Goal: Information Seeking & Learning: Learn about a topic

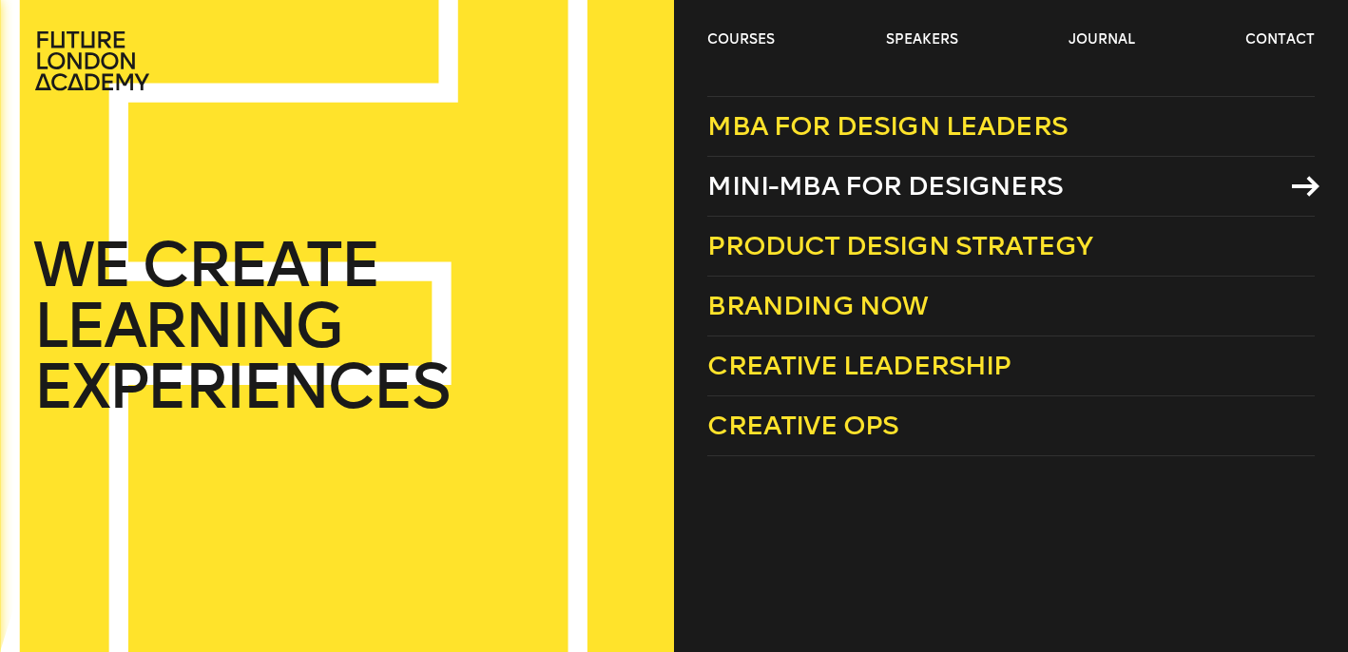
click at [780, 178] on span "Mini-MBA for Designers" at bounding box center [885, 185] width 356 height 31
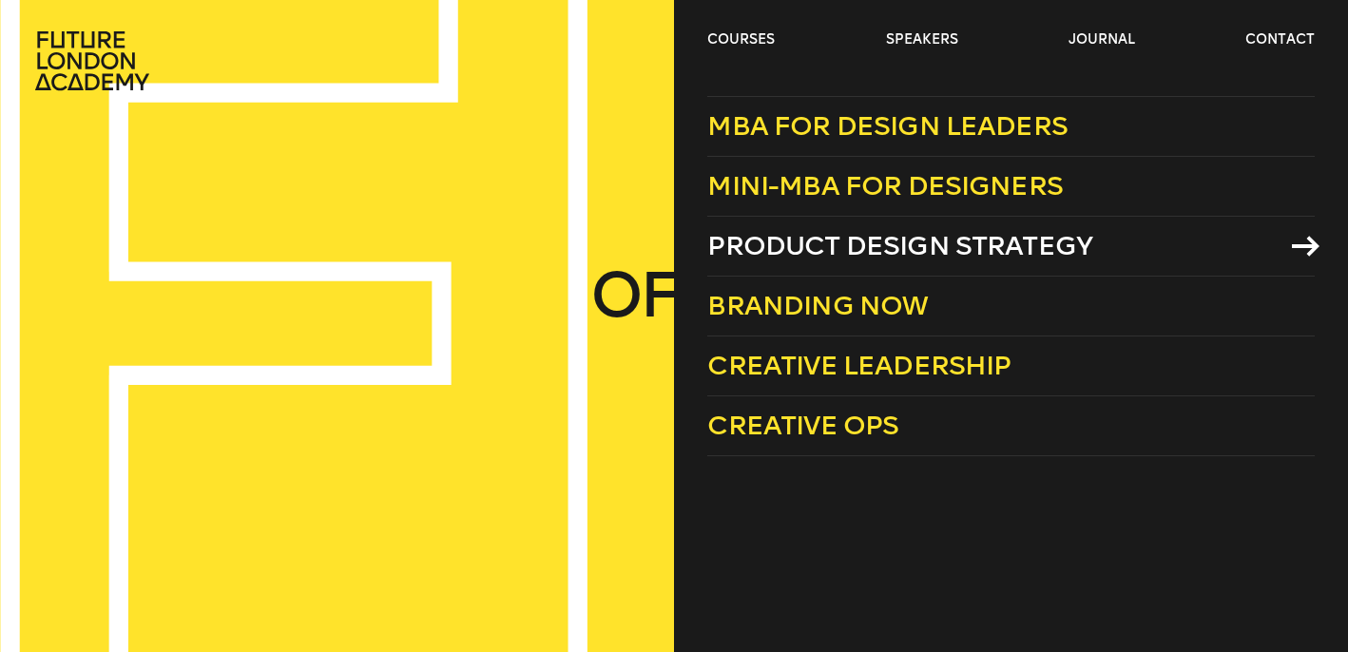
click at [818, 252] on span "Product Design Strategy" at bounding box center [899, 245] width 385 height 31
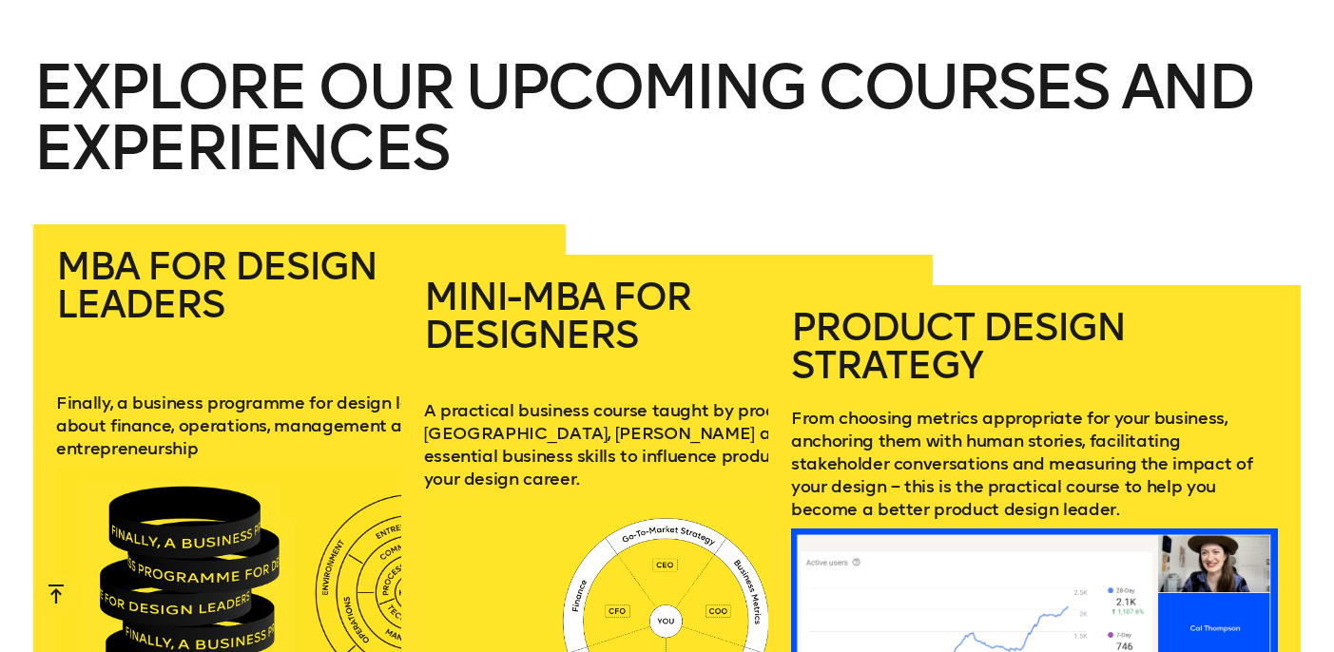
scroll to position [2449, 0]
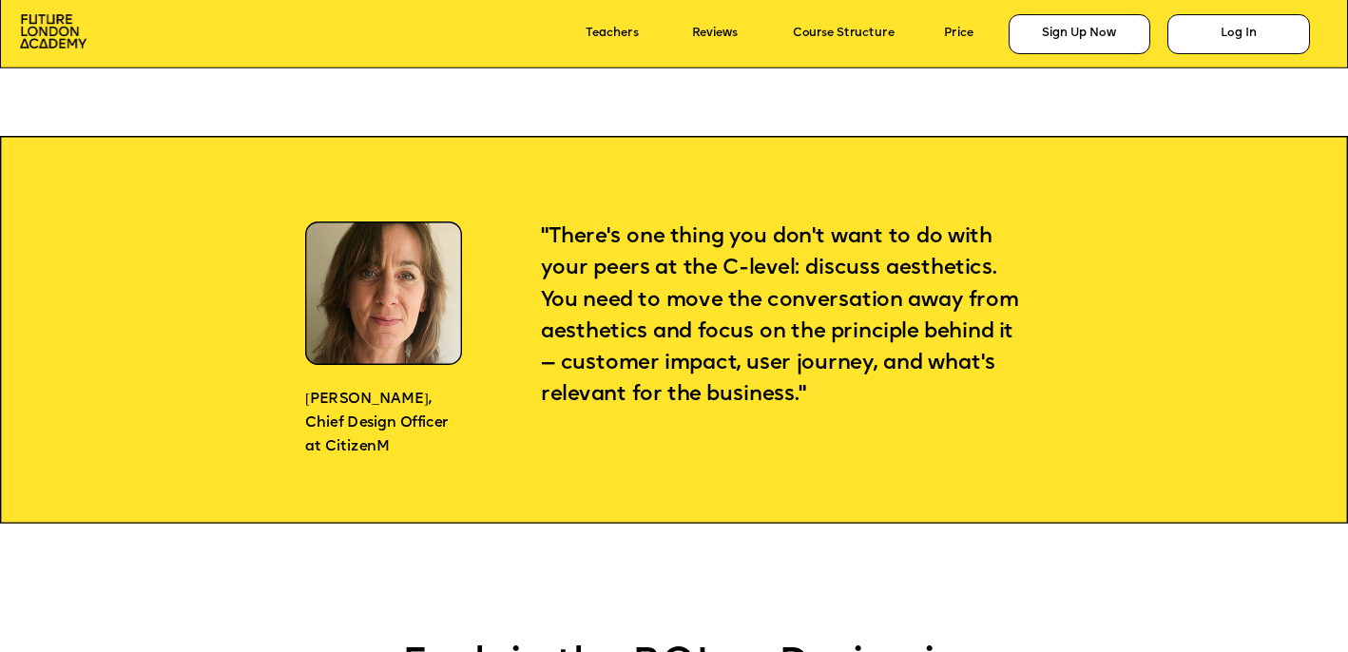
scroll to position [1499, 0]
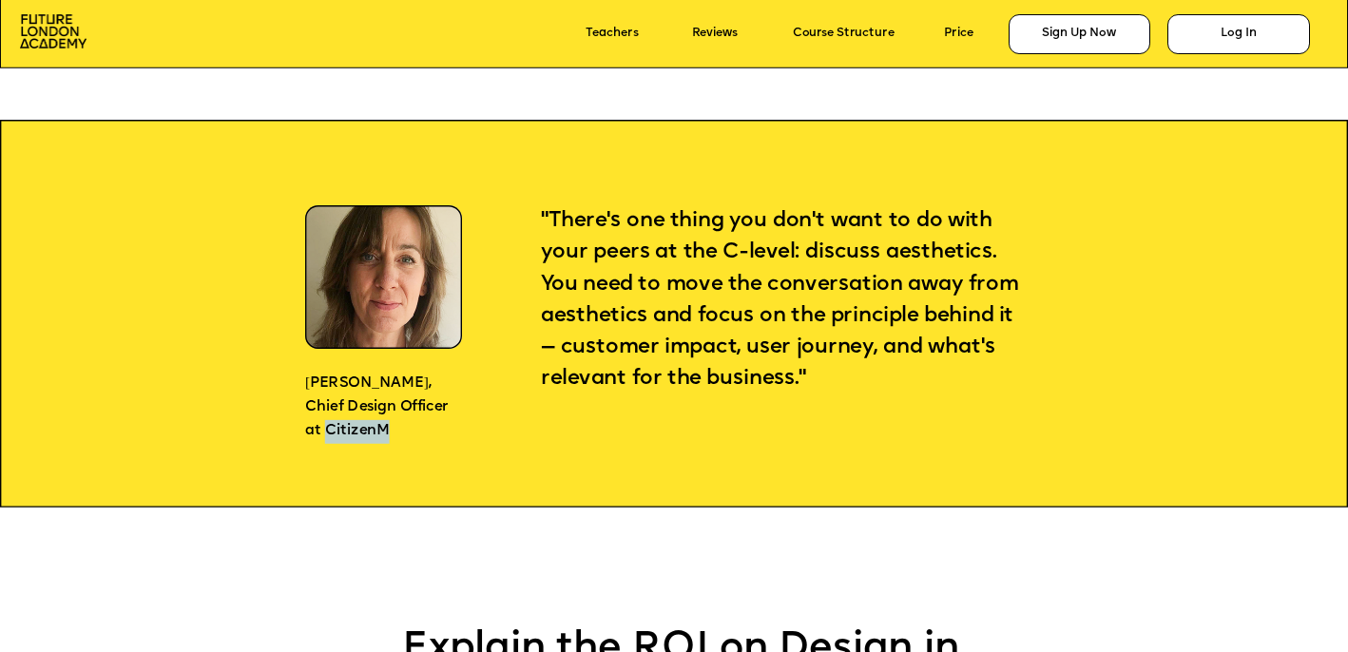
drag, startPoint x: 397, startPoint y: 429, endPoint x: 329, endPoint y: 426, distance: 68.5
click at [329, 426] on p "Chief Design Officer at CitizenM" at bounding box center [380, 420] width 151 height 48
copy span "CitizenM"
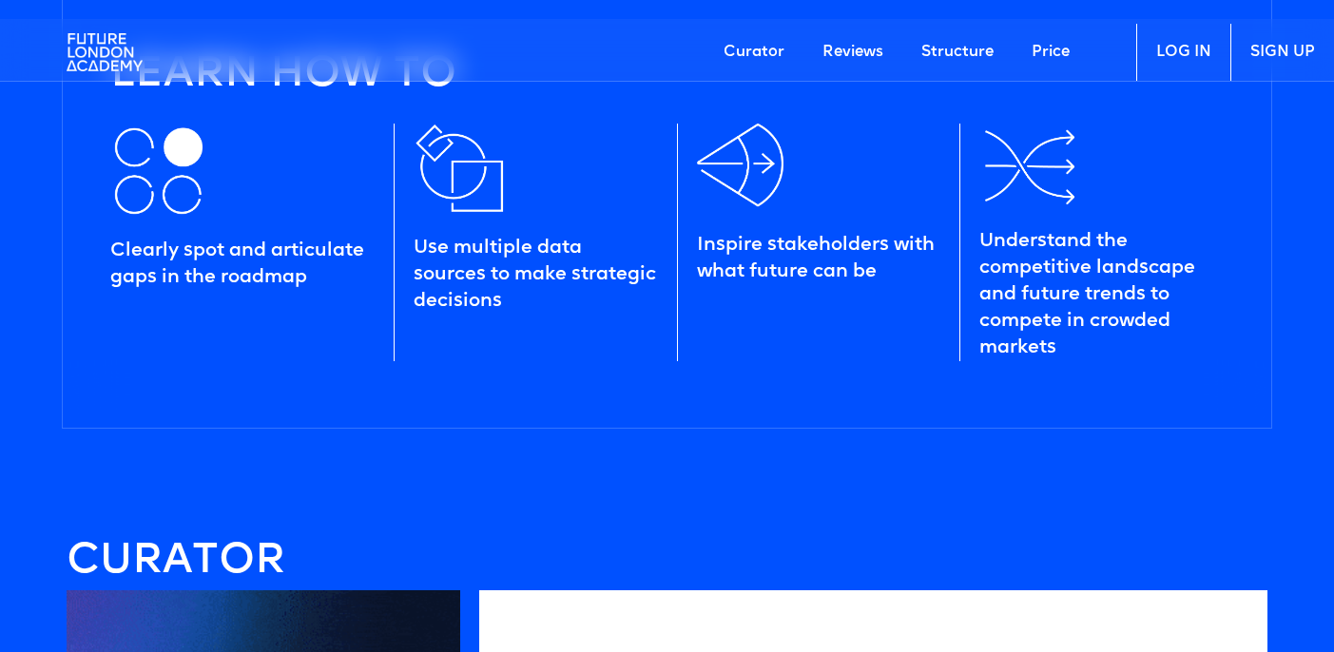
scroll to position [2130, 0]
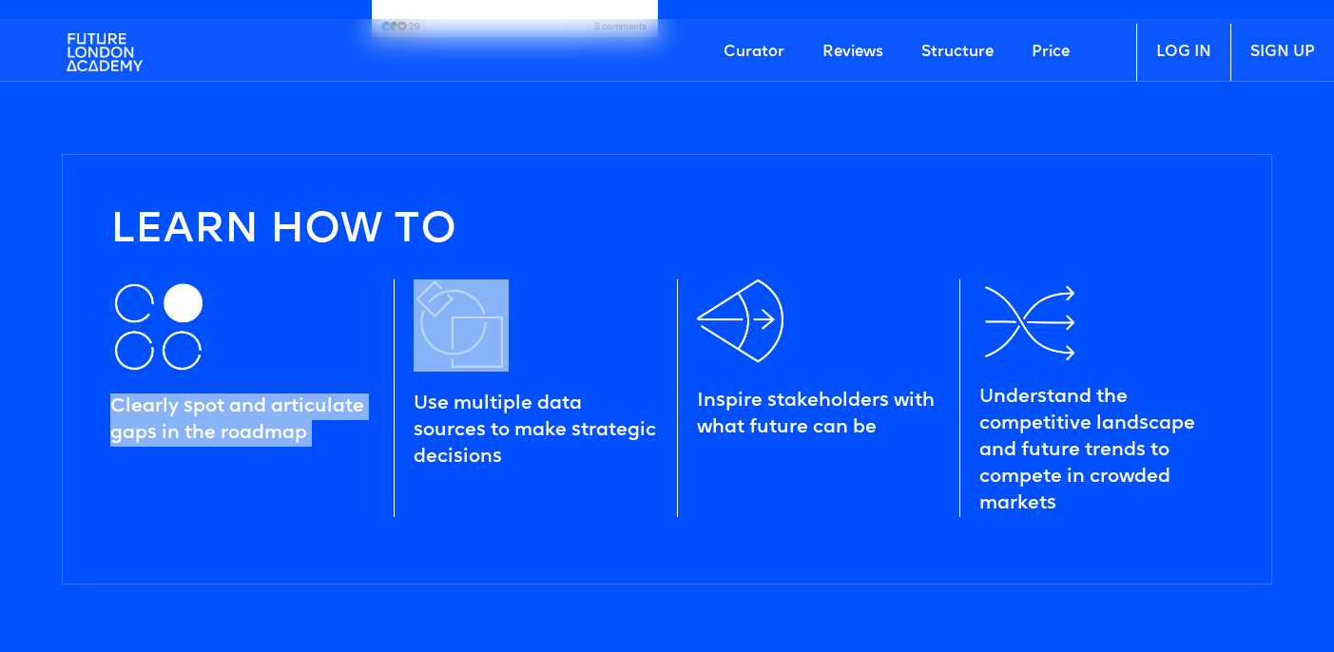
drag, startPoint x: 455, startPoint y: 346, endPoint x: 255, endPoint y: 341, distance: 200.6
click at [273, 343] on div "Clearly spot and articulate gaps in the roadmap Use multiple data sources to ma…" at bounding box center [676, 398] width 1132 height 276
click at [204, 340] on img at bounding box center [157, 326] width 95 height 95
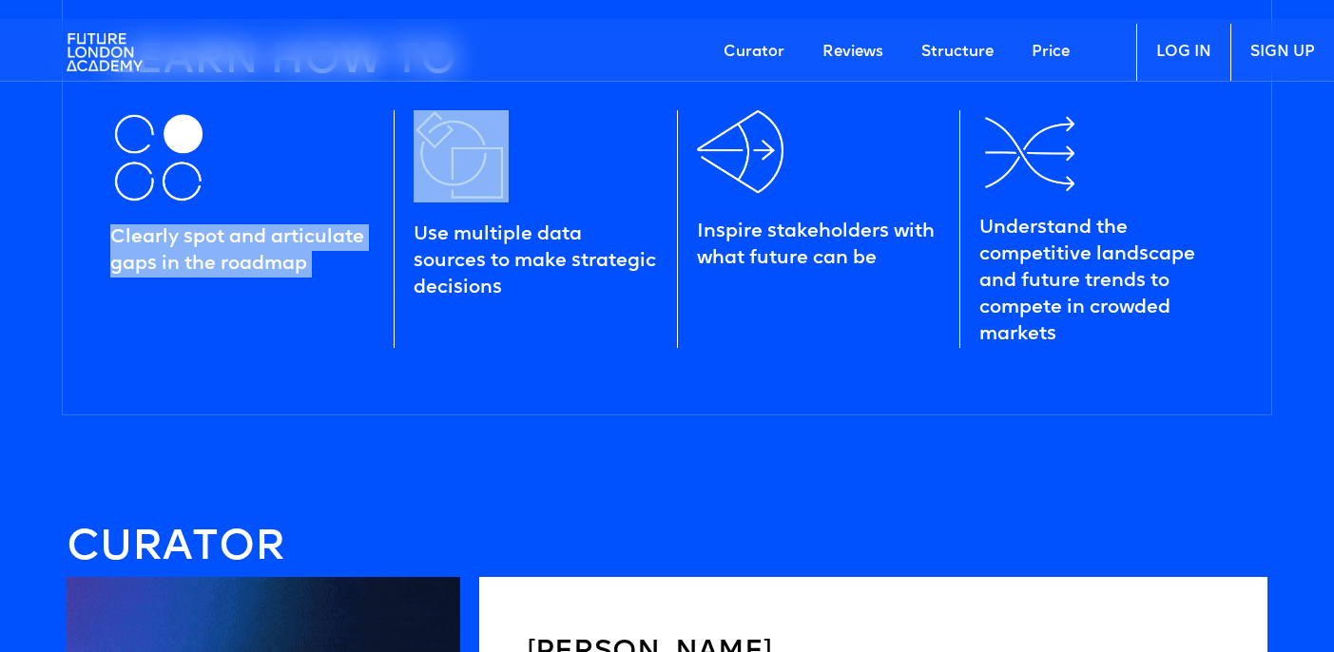
click at [242, 281] on div "Clearly spot and articulate gaps in the roadmap" at bounding box center [251, 229] width 283 height 238
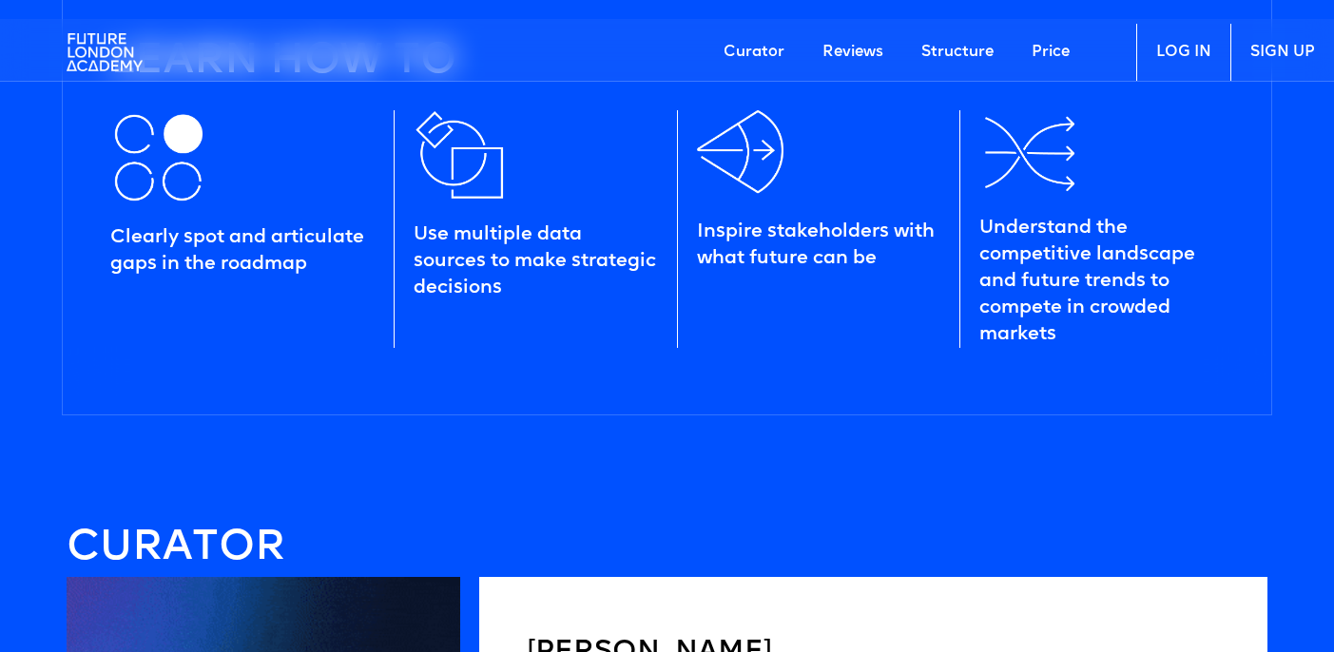
click at [260, 258] on div "Clearly spot and articulate gaps in the roadmap" at bounding box center [242, 250] width 264 height 53
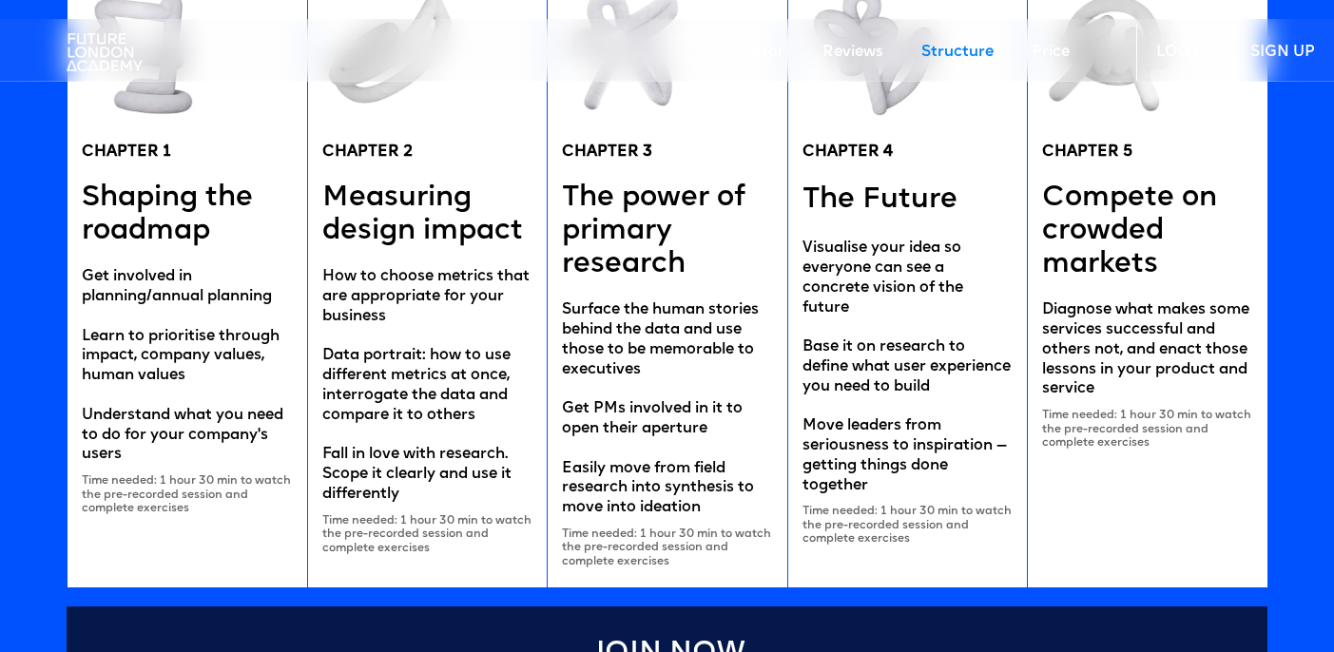
scroll to position [3591, 0]
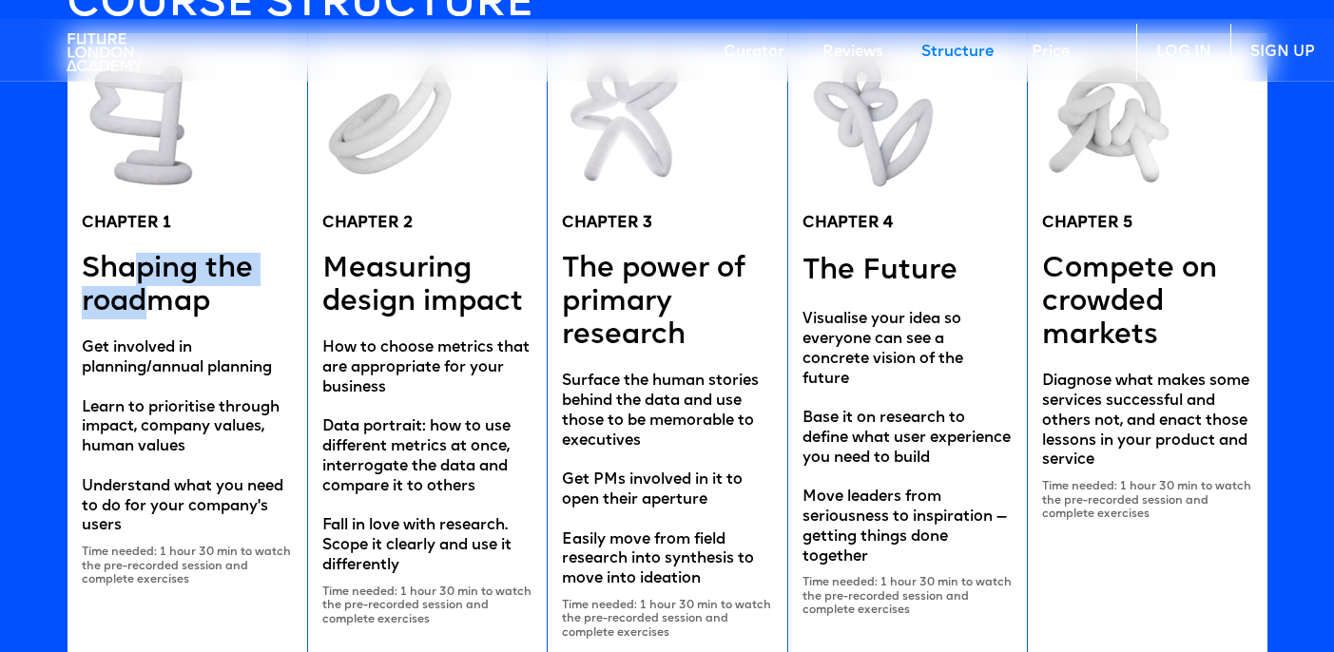
drag, startPoint x: 140, startPoint y: 280, endPoint x: 157, endPoint y: 296, distance: 22.9
click at [157, 296] on h5 "Shaping the roadmap" at bounding box center [187, 286] width 211 height 67
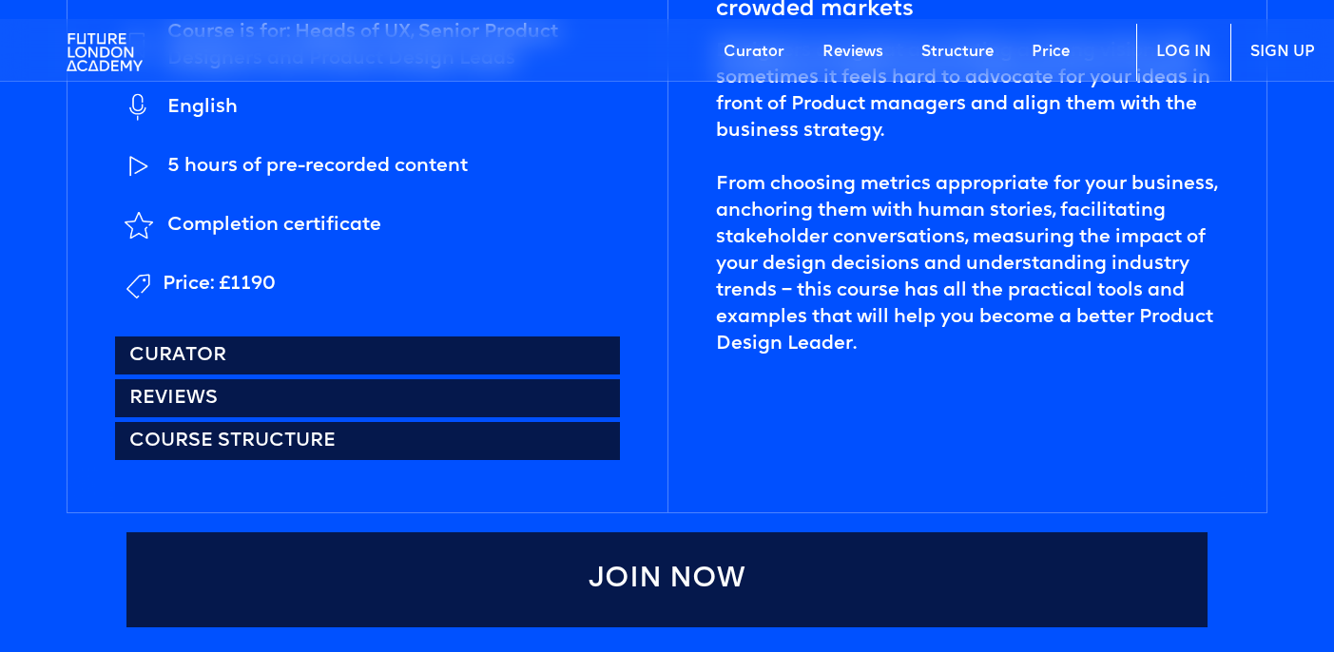
scroll to position [793, 0]
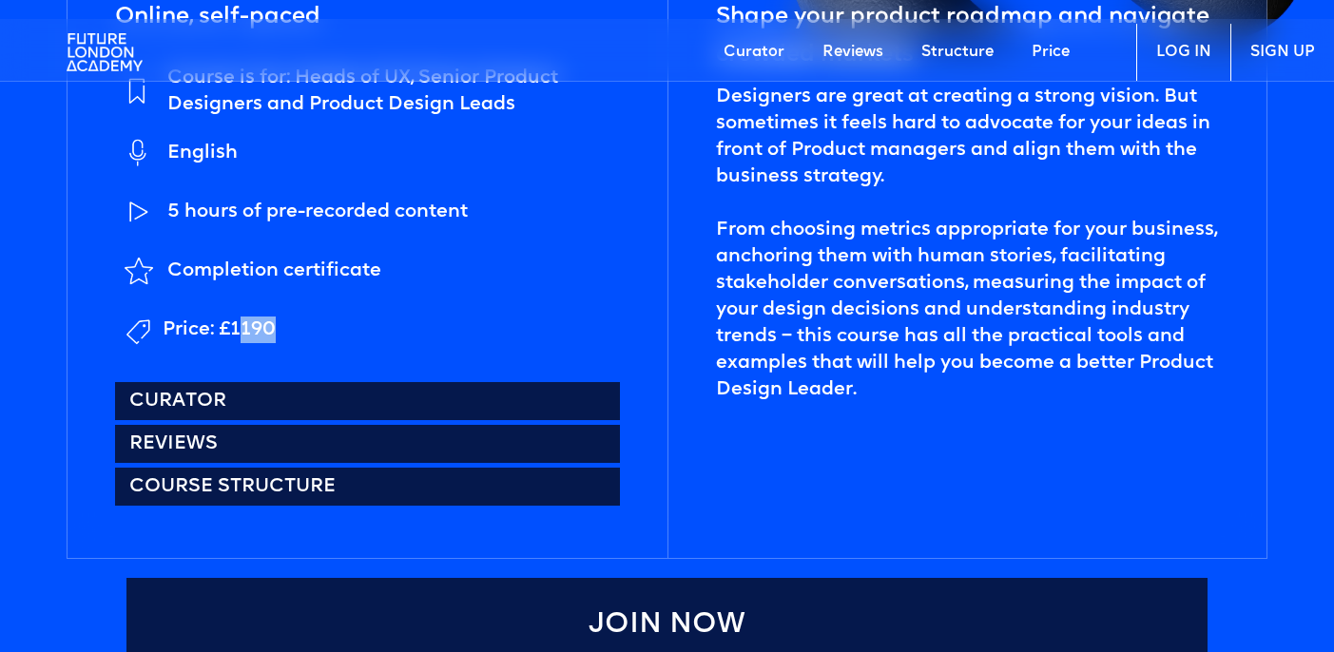
drag, startPoint x: 250, startPoint y: 325, endPoint x: 240, endPoint y: 325, distance: 10.5
click at [240, 325] on li "Price: £1190" at bounding box center [367, 330] width 504 height 48
click at [240, 325] on div "Price: £1190" at bounding box center [219, 330] width 113 height 27
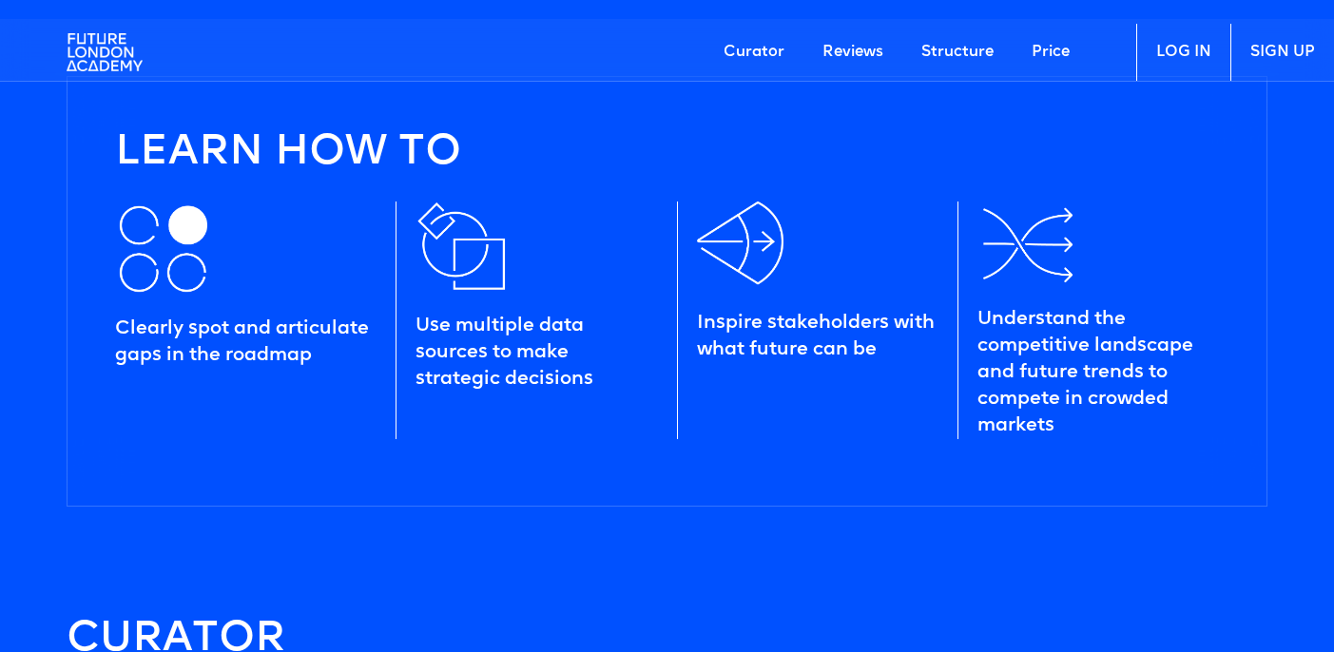
scroll to position [1755, 0]
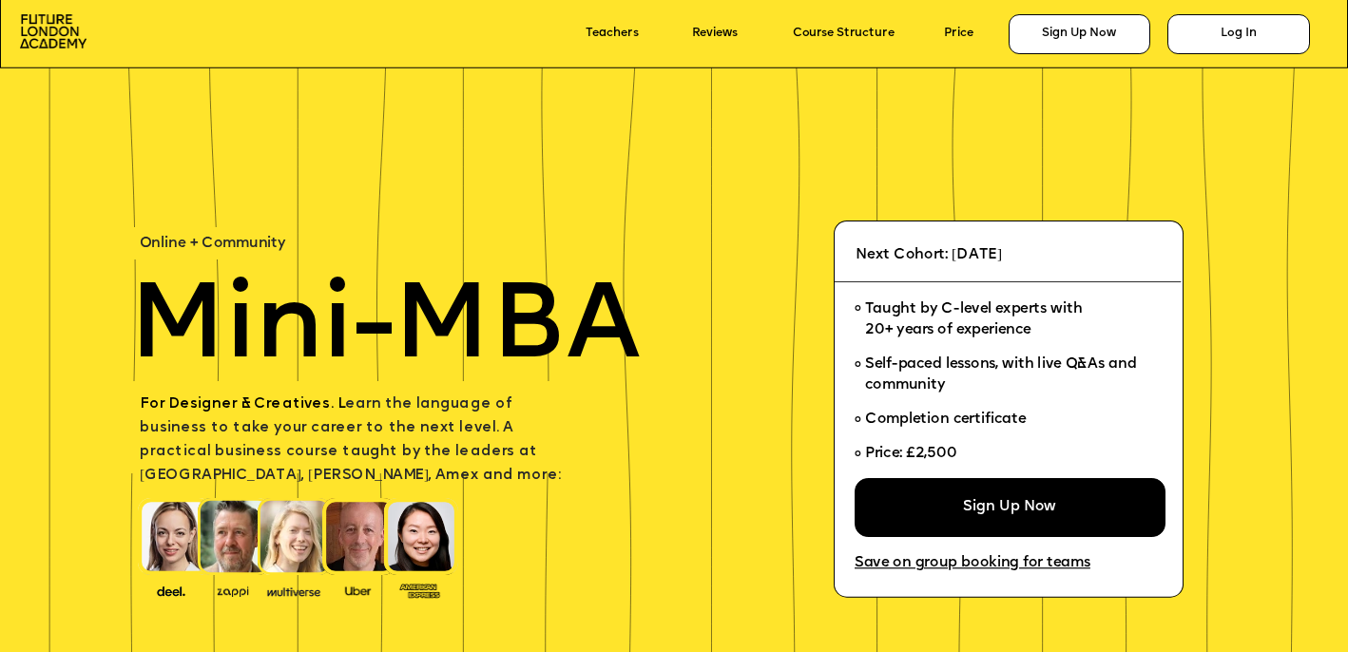
scroll to position [1499, 0]
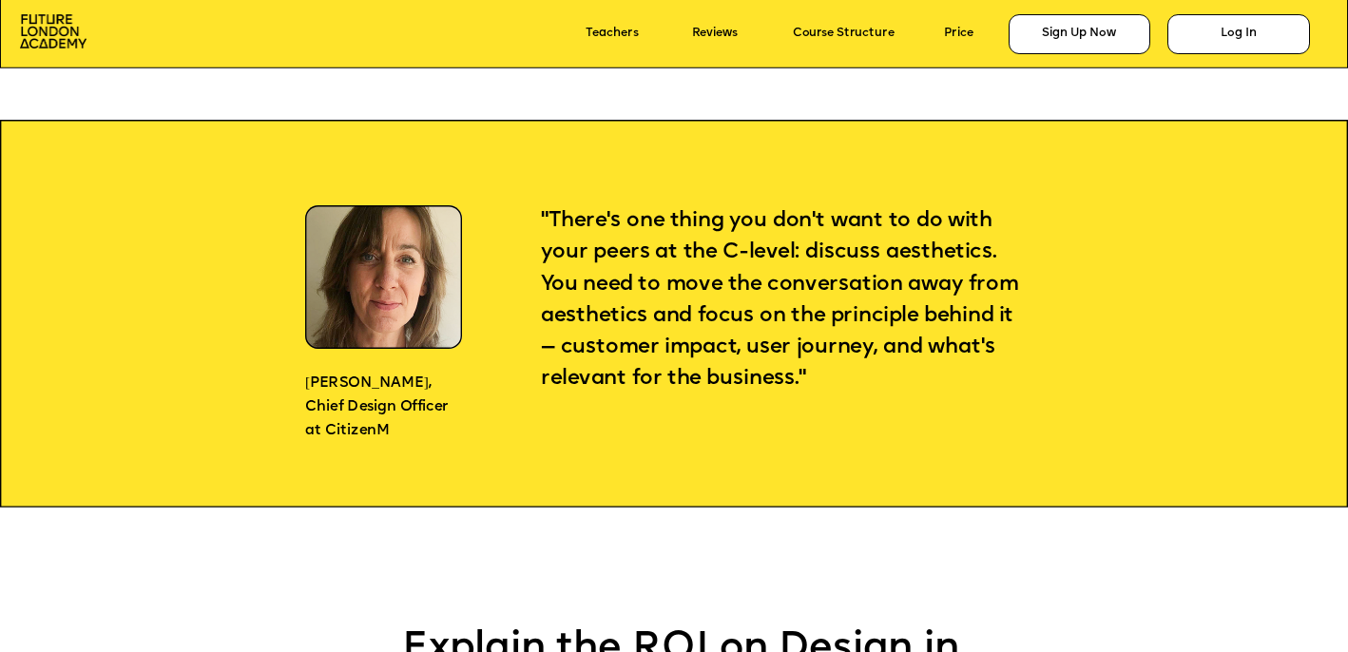
click at [734, 241] on span ""There's one thing you don't want to do with your peers at the C-level: discuss…" at bounding box center [782, 299] width 483 height 179
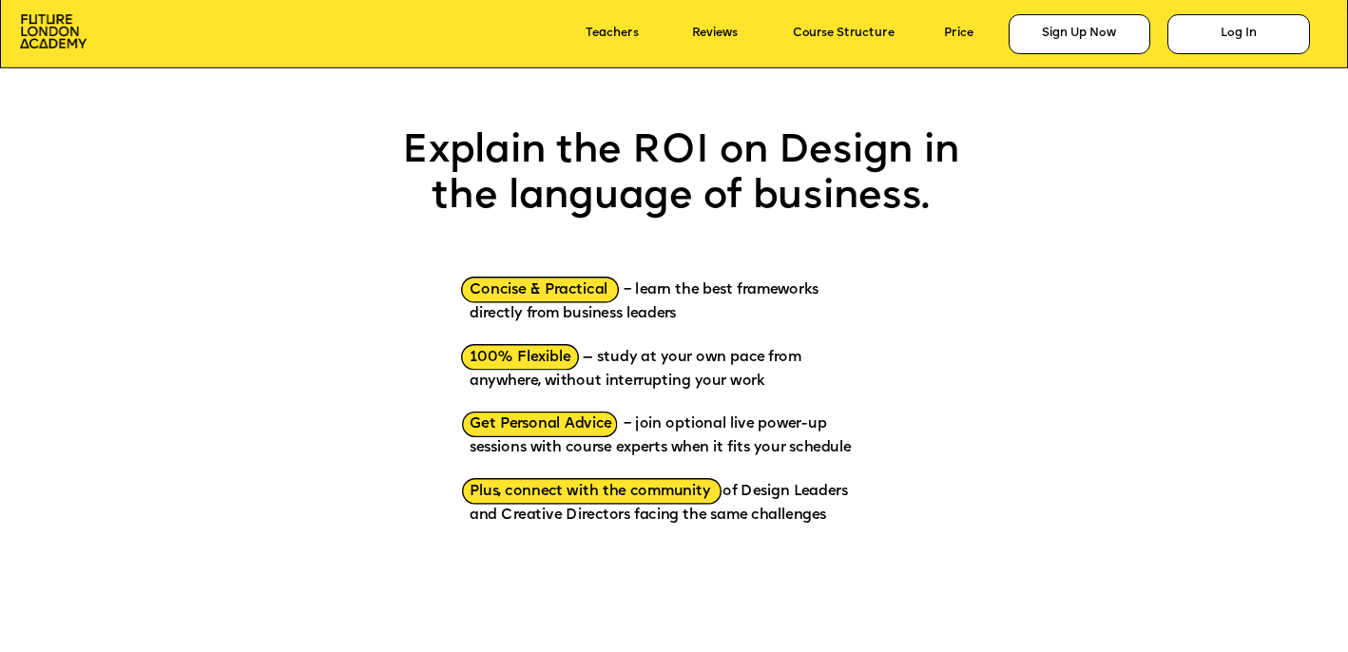
scroll to position [2000, 0]
